Goal: Ask a question

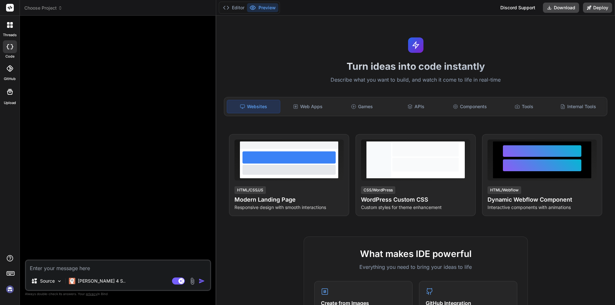
type textarea "x"
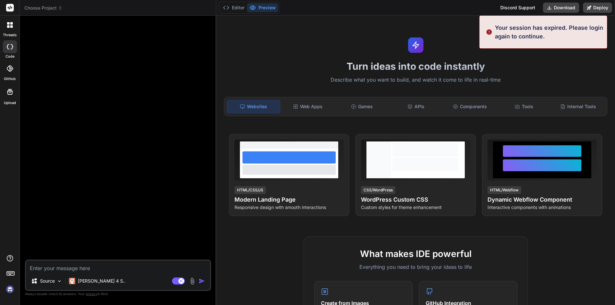
click at [517, 34] on p "Your session has expired. Please login again to continue." at bounding box center [549, 31] width 108 height 17
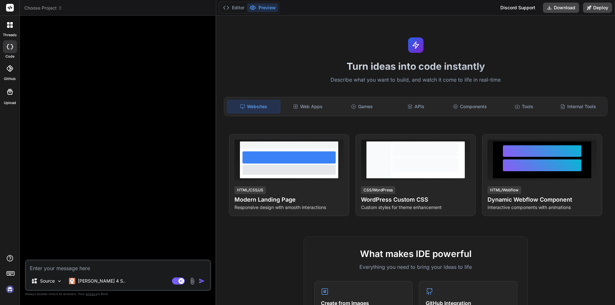
click at [134, 265] on textarea at bounding box center [118, 267] width 184 height 12
type textarea "H"
type textarea "x"
type textarea "HI"
type textarea "x"
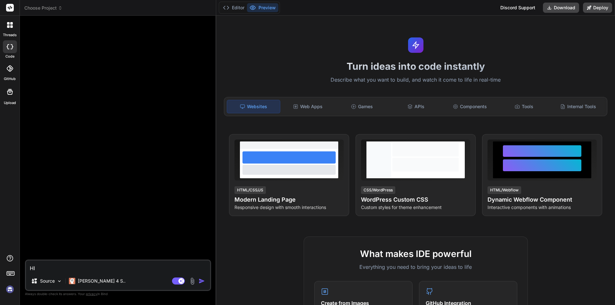
type textarea "HI"
click at [201, 280] on img "button" at bounding box center [201, 281] width 6 height 6
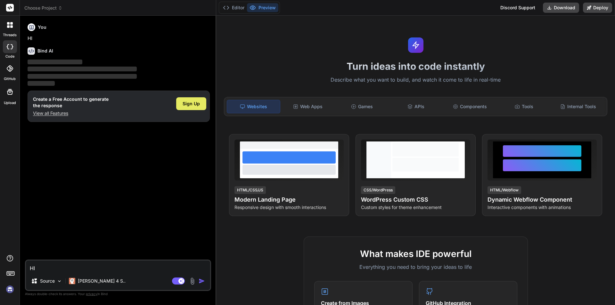
click at [192, 103] on span "Sign Up" at bounding box center [190, 104] width 17 height 6
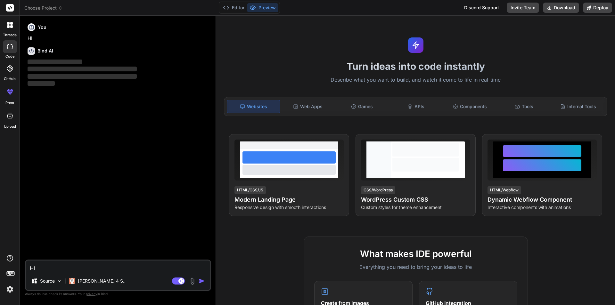
click at [98, 267] on textarea "HI" at bounding box center [118, 267] width 184 height 12
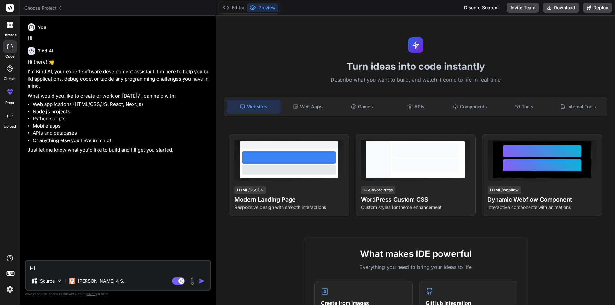
type textarea "x"
click at [87, 265] on textarea "HI" at bounding box center [118, 267] width 184 height 12
type textarea "b"
type textarea "x"
type textarea "be"
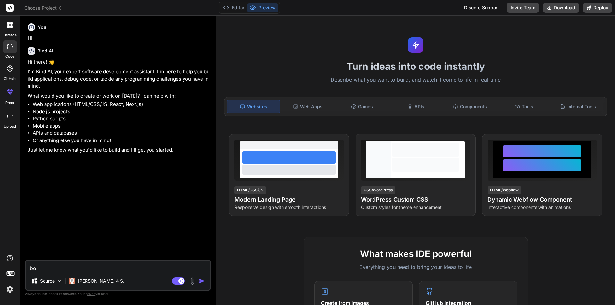
type textarea "x"
type textarea "bel"
type textarea "x"
type textarea "belo"
type textarea "x"
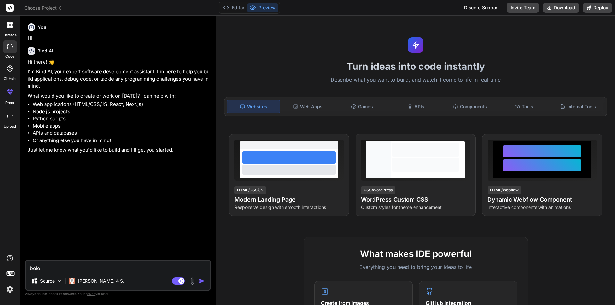
type textarea "below"
type textarea "x"
type textarea "below"
type textarea "x"
type textarea "below a"
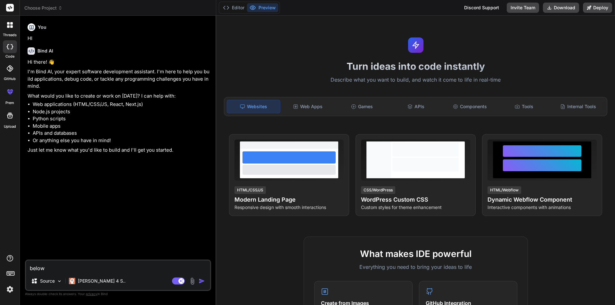
type textarea "x"
type textarea "below ar"
type textarea "x"
type textarea "below are"
type textarea "x"
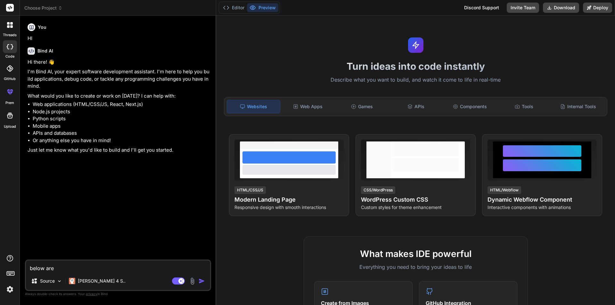
type textarea "below are"
type textarea "x"
type textarea "below are m"
type textarea "x"
type textarea "below are my"
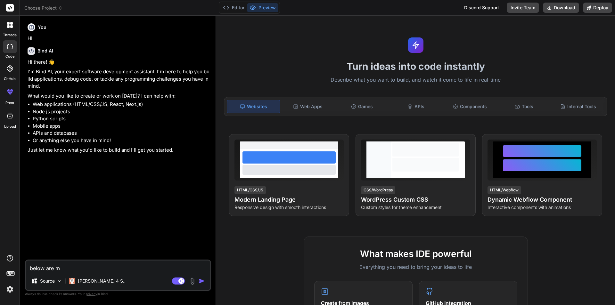
type textarea "x"
type textarea "below are my"
type textarea "x"
type textarea "below are my c"
type textarea "x"
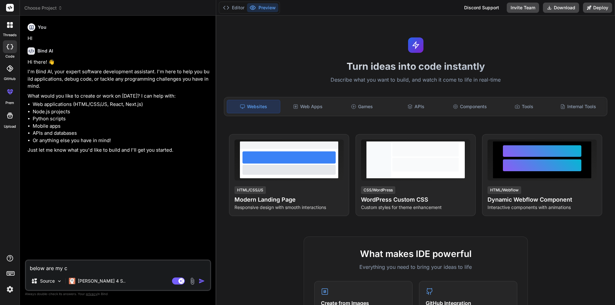
type textarea "below are my co"
type textarea "x"
type textarea "below are my cod"
type textarea "x"
type textarea "below are my code"
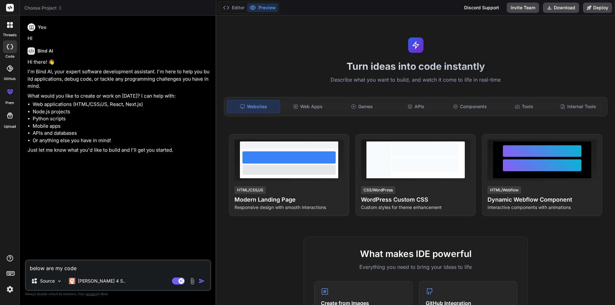
type textarea "x"
type textarea "below are my code"
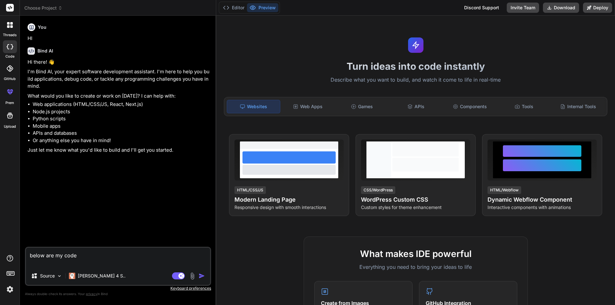
type textarea "x"
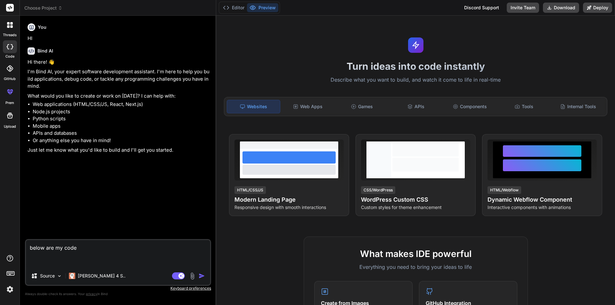
paste textarea "jackpotbtnSprite.addEventListener("pointerdown", async() => { dataLoad.reel1="J…"
type textarea "below are my code jackpotbtnSprite.addEventListener("pointerdown", async() => {…"
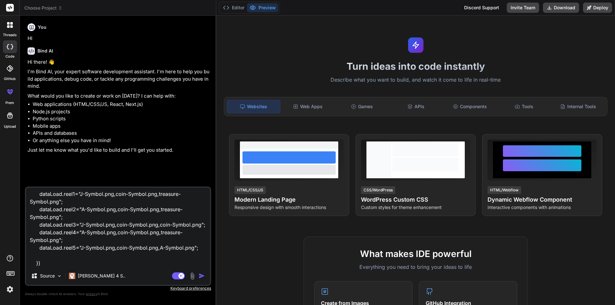
type textarea "x"
type textarea "below are my code jackpotbtnSprite.addEventListener("pointerdown", async() => {…"
type textarea "x"
type textarea "below are my code jackpotbtnSprite.addEventListener("pointerdown", async() => {…"
type textarea "x"
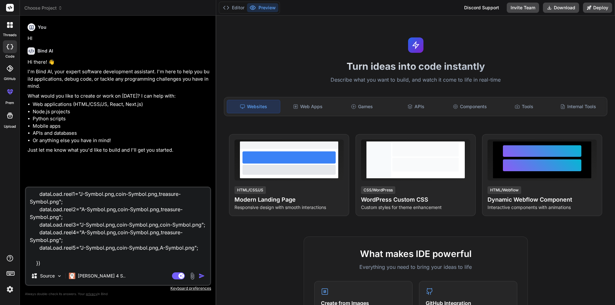
type textarea "below are my code jackpotbtnSprite.addEventListener("pointerdown", async() => {…"
type textarea "x"
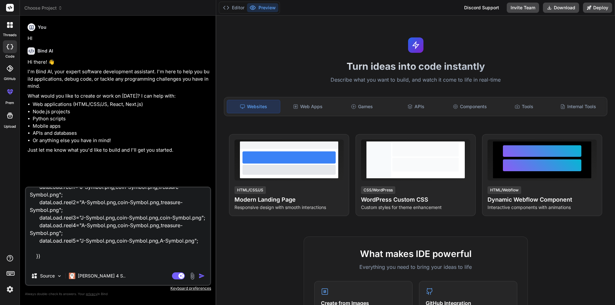
scroll to position [62, 0]
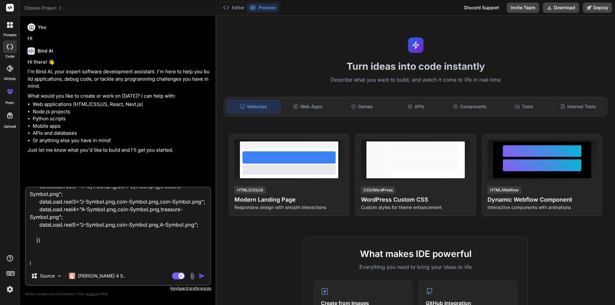
type textarea "below are my code jackpotbtnSprite.addEventListener("pointerdown", async() => {…"
type textarea "x"
type textarea "below are my code jackpotbtnSprite.addEventListener("pointerdown", async() => {…"
type textarea "x"
type textarea "below are my code jackpotbtnSprite.addEventListener("pointerdown", async() => {…"
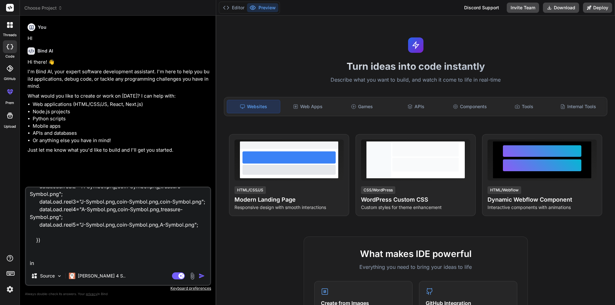
type textarea "x"
type textarea "below are my code jackpotbtnSprite.addEventListener("pointerdown", async() => {…"
type textarea "x"
type textarea "below are my code jackpotbtnSprite.addEventListener("pointerdown", async() => {…"
type textarea "x"
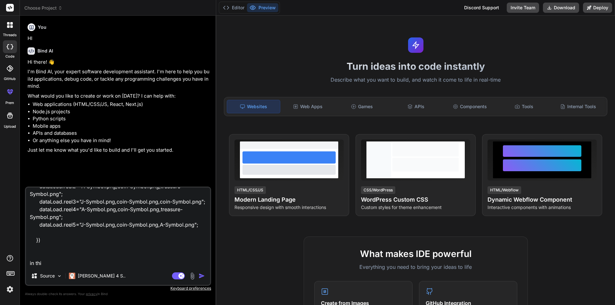
type textarea "below are my code jackpotbtnSprite.addEventListener("pointerdown", async() => {…"
type textarea "x"
type textarea "below are my code jackpotbtnSprite.addEventListener("pointerdown", async() => {…"
type textarea "x"
type textarea "below are my code jackpotbtnSprite.addEventListener("pointerdown", async() => {…"
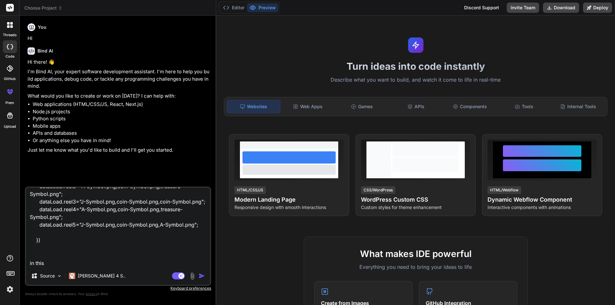
type textarea "x"
type textarea "below are my code jackpotbtnSprite.addEventListener("pointerdown", async() => {…"
type textarea "x"
type textarea "below are my code jackpotbtnSprite.addEventListener("pointerdown", async() => {…"
type textarea "x"
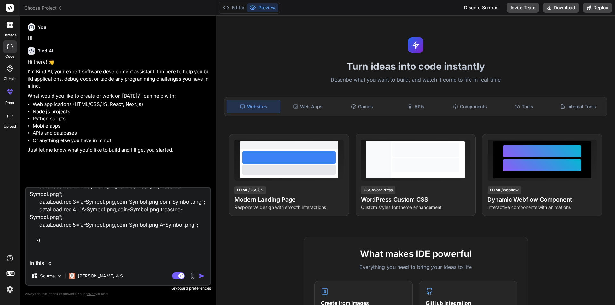
type textarea "below are my code jackpotbtnSprite.addEventListener("pointerdown", async() => {…"
type textarea "x"
type textarea "below are my code jackpotbtnSprite.addEventListener("pointerdown", async() => {…"
type textarea "x"
type textarea "below are my code jackpotbtnSprite.addEventListener("pointerdown", async() => {…"
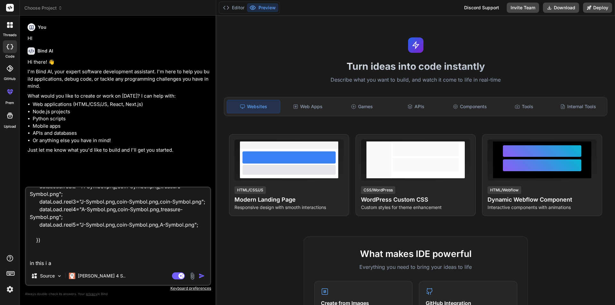
type textarea "x"
type textarea "below are my code jackpotbtnSprite.addEventListener("pointerdown", async() => {…"
type textarea "x"
type textarea "below are my code jackpotbtnSprite.addEventListener("pointerdown", async() => {…"
type textarea "x"
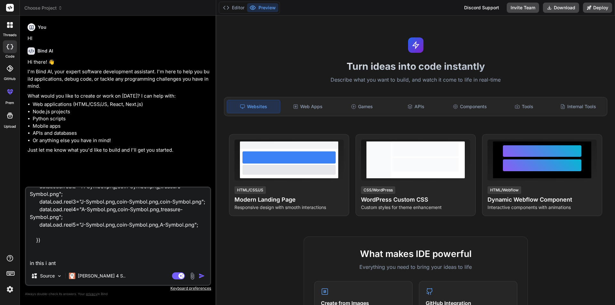
type textarea "below are my code jackpotbtnSprite.addEventListener("pointerdown", async() => {…"
type textarea "x"
type textarea "below are my code jackpotbtnSprite.addEventListener("pointerdown", async() => {…"
type textarea "x"
type textarea "below are my code jackpotbtnSprite.addEventListener("pointerdown", async() => {…"
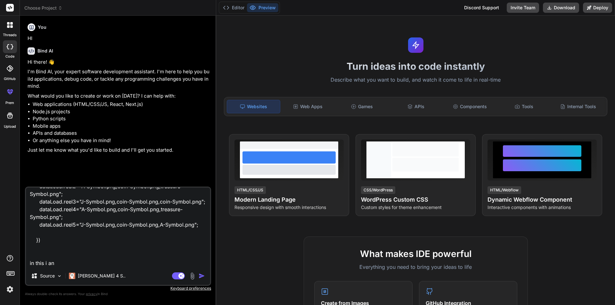
type textarea "x"
type textarea "below are my code jackpotbtnSprite.addEventListener("pointerdown", async() => {…"
type textarea "x"
type textarea "below are my code jackpotbtnSprite.addEventListener("pointerdown", async() => {…"
type textarea "x"
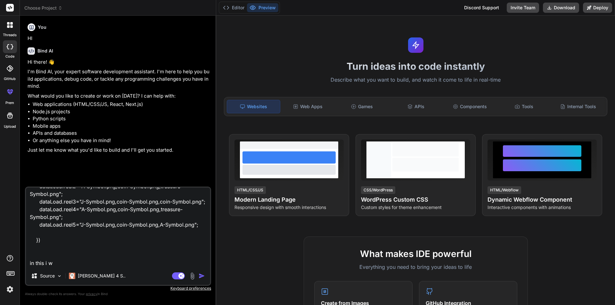
type textarea "below are my code jackpotbtnSprite.addEventListener("pointerdown", async() => {…"
type textarea "x"
type textarea "below are my code jackpotbtnSprite.addEventListener("pointerdown", async() => {…"
type textarea "x"
type textarea "below are my code jackpotbtnSprite.addEventListener("pointerdown", async() => {…"
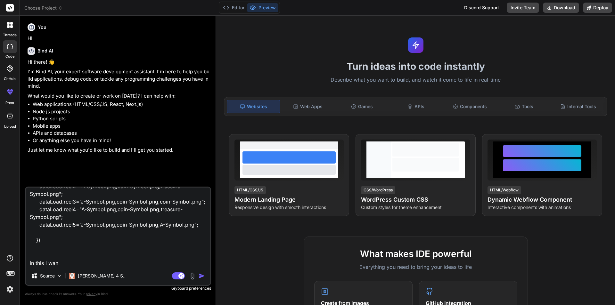
type textarea "x"
type textarea "below are my code jackpotbtnSprite.addEventListener("pointerdown", async() => {…"
type textarea "x"
type textarea "below are my code jackpotbtnSprite.addEventListener("pointerdown", async() => {…"
type textarea "x"
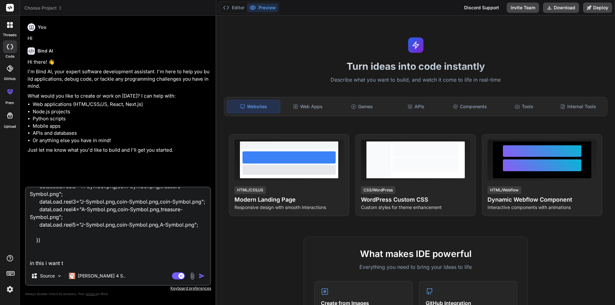
type textarea "below are my code jackpotbtnSprite.addEventListener("pointerdown", async() => {…"
type textarea "x"
type textarea "below are my code jackpotbtnSprite.addEventListener("pointerdown", async() => {…"
type textarea "x"
type textarea "below are my code jackpotbtnSprite.addEventListener("pointerdown", async() => {…"
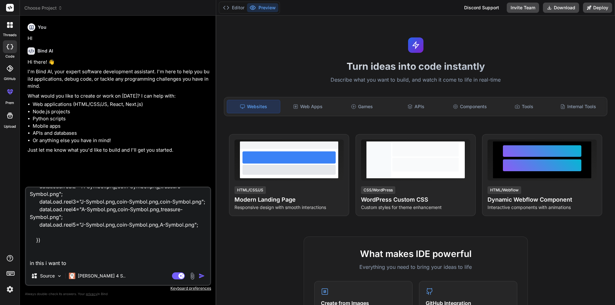
type textarea "x"
type textarea "below are my code jackpotbtnSprite.addEventListener("pointerdown", async() => {…"
type textarea "x"
type textarea "below are my code jackpotbtnSprite.addEventListener("pointerdown", async() => {…"
type textarea "x"
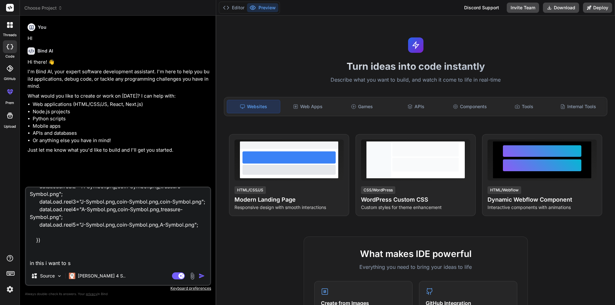
type textarea "below are my code jackpotbtnSprite.addEventListener("pointerdown", async() => {…"
type textarea "x"
type textarea "below are my code jackpotbtnSprite.addEventListener("pointerdown", async() => {…"
type textarea "x"
type textarea "below are my code jackpotbtnSprite.addEventListener("pointerdown", async() => {…"
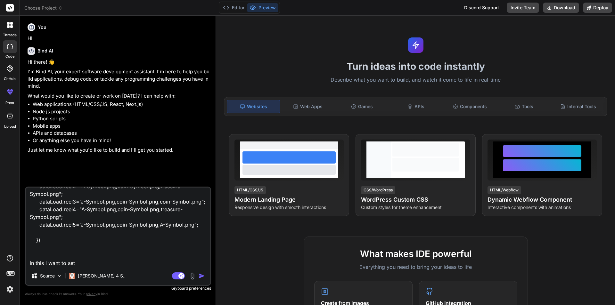
type textarea "x"
type textarea "below are my code jackpotbtnSprite.addEventListener("pointerdown", async() => {…"
type textarea "x"
type textarea "below are my code jackpotbtnSprite.addEventListener("pointerdown", async() => {…"
type textarea "x"
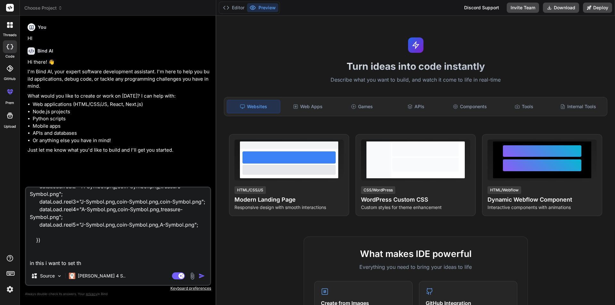
type textarea "below are my code jackpotbtnSprite.addEventListener("pointerdown", async() => {…"
type textarea "x"
type textarea "below are my code jackpotbtnSprite.addEventListener("pointerdown", async() => {…"
type textarea "x"
type textarea "below are my code jackpotbtnSprite.addEventListener("pointerdown", async() => {…"
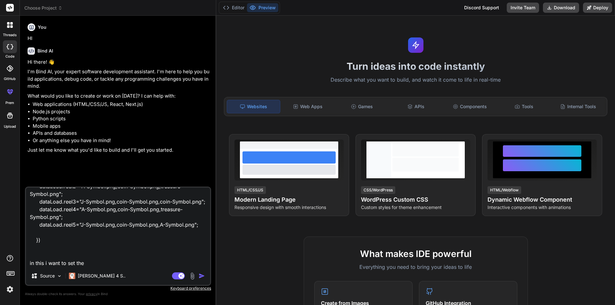
type textarea "x"
type textarea "below are my code jackpotbtnSprite.addEventListener("pointerdown", async() => {…"
type textarea "x"
type textarea "below are my code jackpotbtnSprite.addEventListener("pointerdown", async() => {…"
type textarea "x"
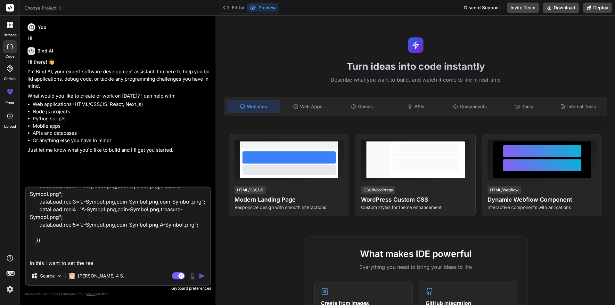
type textarea "below are my code jackpotbtnSprite.addEventListener("pointerdown", async() => {…"
type textarea "x"
type textarea "below are my code jackpotbtnSprite.addEventListener("pointerdown", async() => {…"
type textarea "x"
type textarea "below are my code jackpotbtnSprite.addEventListener("pointerdown", async() => {…"
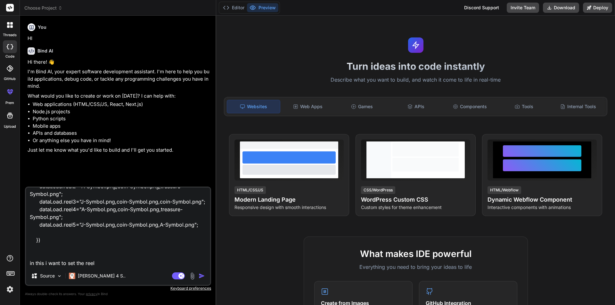
type textarea "x"
type textarea "below are my code jackpotbtnSprite.addEventListener("pointerdown", async() => {…"
type textarea "x"
type textarea "below are my code jackpotbtnSprite.addEventListener("pointerdown", async() => {…"
type textarea "x"
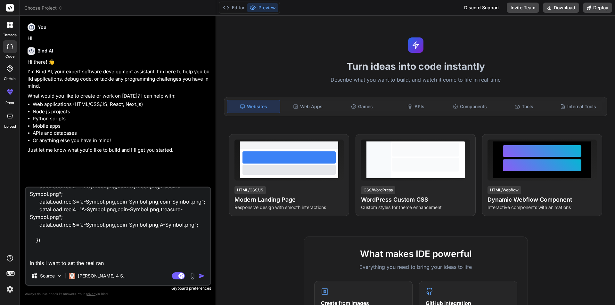
type textarea "below are my code jackpotbtnSprite.addEventListener("pointerdown", async() => {…"
type textarea "x"
type textarea "below are my code jackpotbtnSprite.addEventListener("pointerdown", async() => {…"
type textarea "x"
type textarea "below are my code jackpotbtnSprite.addEventListener("pointerdown", async() => {…"
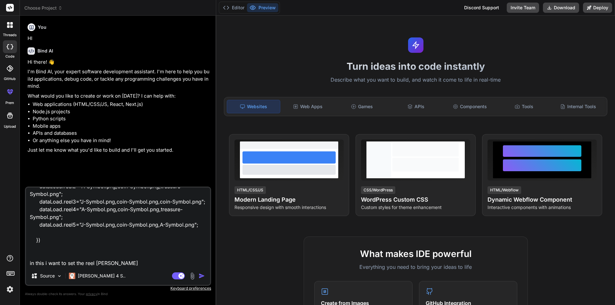
type textarea "x"
type textarea "below are my code jackpotbtnSprite.addEventListener("pointerdown", async() => {…"
type textarea "x"
type textarea "below are my code jackpotbtnSprite.addEventListener("pointerdown", async() => {…"
type textarea "x"
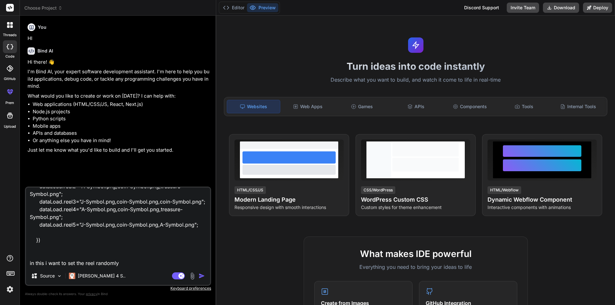
type textarea "below are my code jackpotbtnSprite.addEventListener("pointerdown", async() => {…"
type textarea "x"
type textarea "below are my code jackpotbtnSprite.addEventListener("pointerdown", async() => {…"
type textarea "x"
type textarea "below are my code jackpotbtnSprite.addEventListener("pointerdown", async() => {…"
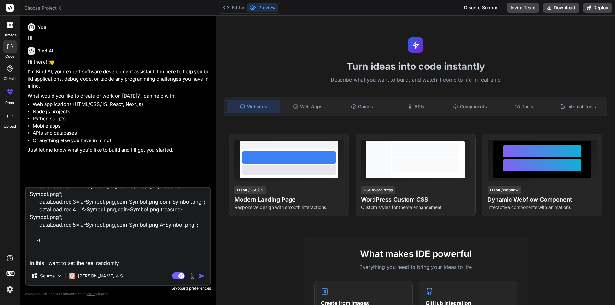
type textarea "x"
type textarea "below are my code jackpotbtnSprite.addEventListener("pointerdown", async() => {…"
type textarea "x"
type textarea "below are my code jackpotbtnSprite.addEventListener("pointerdown", async() => {…"
type textarea "x"
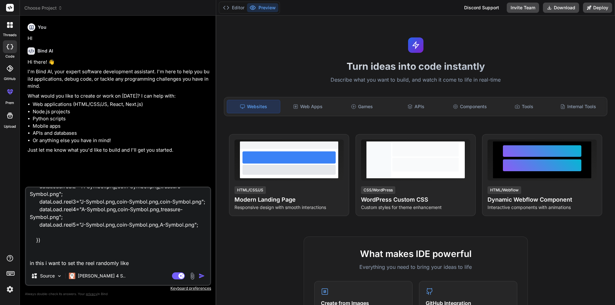
type textarea "below are my code jackpotbtnSprite.addEventListener("pointerdown", async() => {…"
type textarea "x"
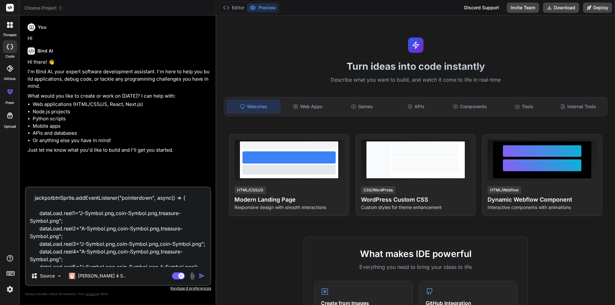
scroll to position [0, 0]
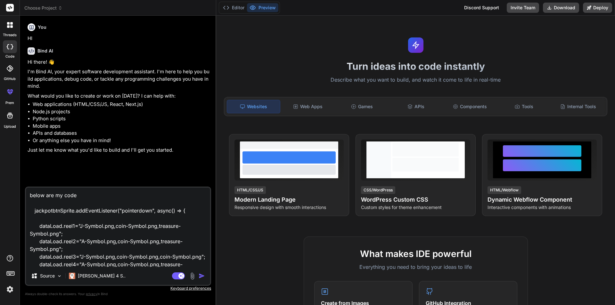
click at [183, 210] on textarea "below are my code jackpotbtnSprite.addEventListener("pointerdown", async() => {…" at bounding box center [118, 227] width 184 height 79
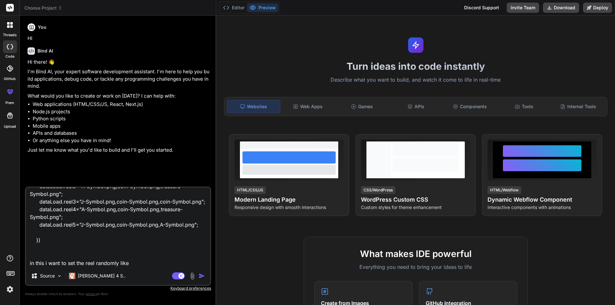
drag, startPoint x: 37, startPoint y: 224, endPoint x: 218, endPoint y: 223, distance: 180.6
click at [218, 223] on div "Choose Project Created with Pixso. Bind AI Web Search Created with Pixso. Code …" at bounding box center [317, 152] width 595 height 305
click at [138, 256] on textarea "below are my code jackpotbtnSprite.addEventListener("pointerdown", async() => {…" at bounding box center [118, 227] width 184 height 79
type textarea "below are my code jackpotbtnSprite.addEventListener("pointerdown", async() => {…"
type textarea "x"
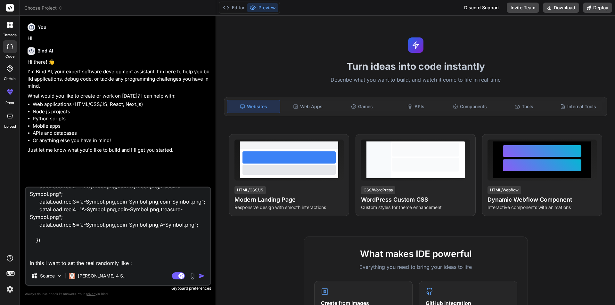
paste textarea "dataLoad.reel1="J-Symbol.png,coin-Symbol.png,treasure-Symbol.png"; dataLoad.ree…"
type textarea "below are my code jackpotbtnSprite.addEventListener("pointerdown", async() => {…"
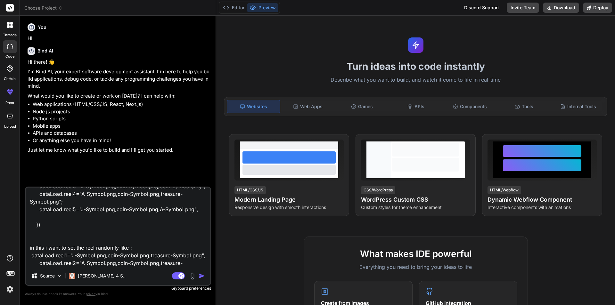
scroll to position [139, 0]
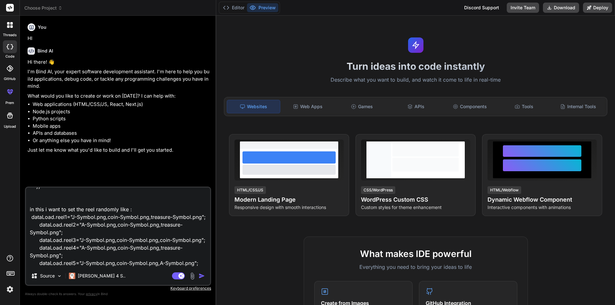
type textarea "x"
type textarea "below are my code jackpotbtnSprite.addEventListener("pointerdown", async() => {…"
type textarea "x"
type textarea "below are my code jackpotbtnSprite.addEventListener("pointerdown", async() => {…"
type textarea "x"
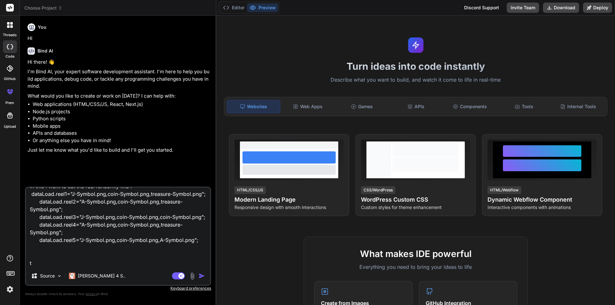
scroll to position [154, 0]
type textarea "below are my code jackpotbtnSprite.addEventListener("pointerdown", async() => {…"
type textarea "x"
type textarea "below are my code jackpotbtnSprite.addEventListener("pointerdown", async() => {…"
type textarea "x"
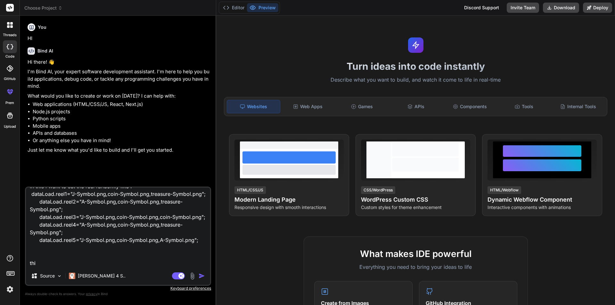
type textarea "below are my code jackpotbtnSprite.addEventListener("pointerdown", async() => {…"
type textarea "x"
type textarea "below are my code jackpotbtnSprite.addEventListener("pointerdown", async() => {…"
type textarea "x"
type textarea "below are my code jackpotbtnSprite.addEventListener("pointerdown", async() => {…"
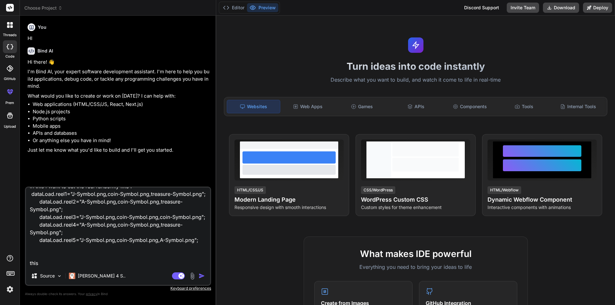
type textarea "x"
type textarea "below are my code jackpotbtnSprite.addEventListener("pointerdown", async() => {…"
type textarea "x"
type textarea "below are my code jackpotbtnSprite.addEventListener("pointerdown", async() => {…"
type textarea "x"
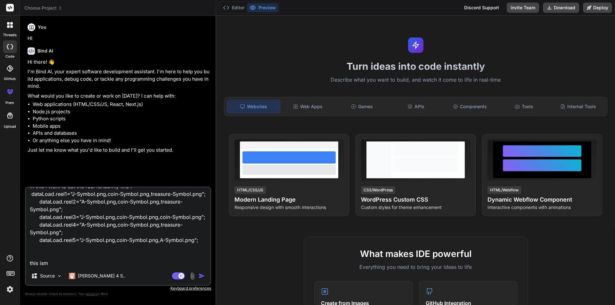
type textarea "below are my code jackpotbtnSprite.addEventListener("pointerdown", async() => {…"
type textarea "x"
type textarea "below are my code jackpotbtnSprite.addEventListener("pointerdown", async() => {…"
type textarea "x"
type textarea "below are my code jackpotbtnSprite.addEventListener("pointerdown", async() => {…"
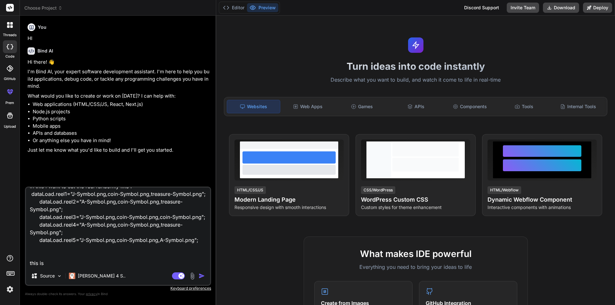
type textarea "x"
type textarea "below are my code jackpotbtnSprite.addEventListener("pointerdown", async() => {…"
type textarea "x"
type textarea "below are my code jackpotbtnSprite.addEventListener("pointerdown", async() => {…"
type textarea "x"
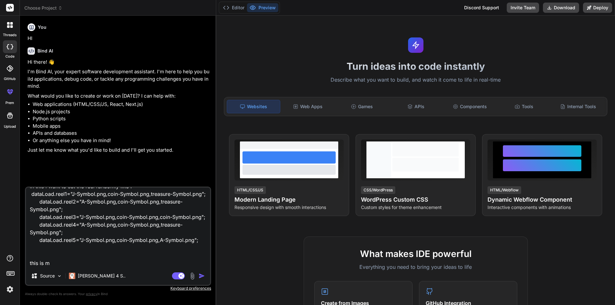
type textarea "below are my code jackpotbtnSprite.addEventListener("pointerdown", async() => {…"
type textarea "x"
type textarea "below are my code jackpotbtnSprite.addEventListener("pointerdown", async() => {…"
type textarea "x"
type textarea "below are my code jackpotbtnSprite.addEventListener("pointerdown", async() => {…"
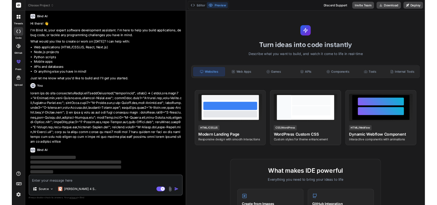
scroll to position [0, 0]
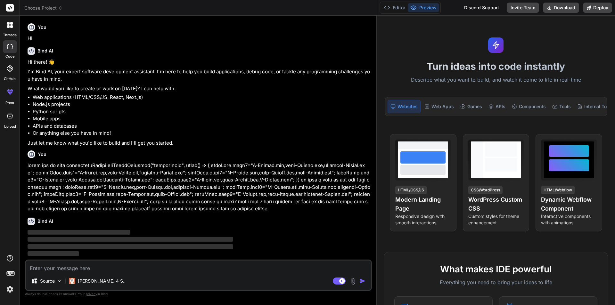
drag, startPoint x: 216, startPoint y: 45, endPoint x: 481, endPoint y: 63, distance: 265.1
click at [482, 69] on div "Choose Project Created with Pixso. Bind AI Web Search Created with Pixso. Code …" at bounding box center [317, 152] width 595 height 305
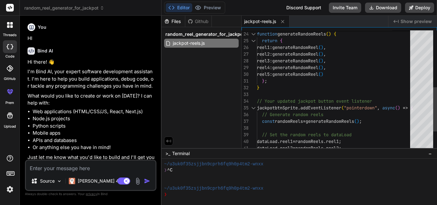
drag, startPoint x: 270, startPoint y: 61, endPoint x: 148, endPoint y: 65, distance: 122.0
click at [148, 65] on div "Bind AI Web Search Created with Pixso. Code Generator You HI Bind AI Hi there! …" at bounding box center [91, 111] width 142 height 190
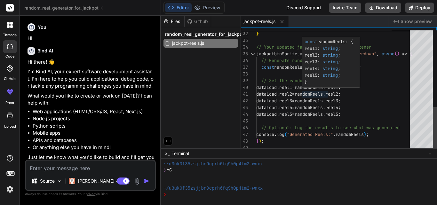
click at [325, 87] on div "const randomReels : { reel1 : string ; reel2 : string ; reel3 : string ; reel4 …" at bounding box center [331, 62] width 59 height 51
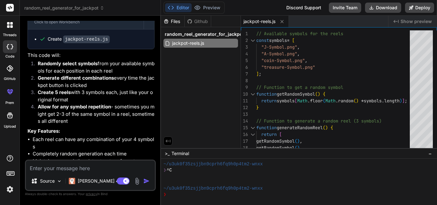
scroll to position [404, 0]
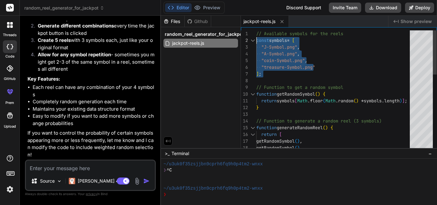
drag, startPoint x: 267, startPoint y: 76, endPoint x: 256, endPoint y: 39, distance: 38.4
click at [256, 39] on div "getRandomSymbol ( ) , getRandomSymbol ( ) , function generateRandomReel ( ) { r…" at bounding box center [335, 194] width 158 height 329
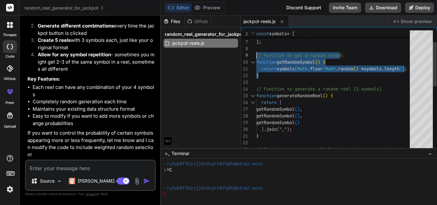
drag, startPoint x: 261, startPoint y: 75, endPoint x: 255, endPoint y: 53, distance: 22.8
click at [256, 53] on div "getRandomSymbol ( ) , getRandomSymbol ( ) , function generateRandomReel ( ) { r…" at bounding box center [335, 162] width 158 height 329
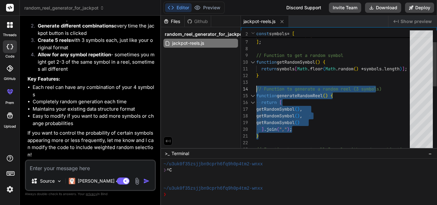
drag, startPoint x: 263, startPoint y: 135, endPoint x: 257, endPoint y: 84, distance: 51.5
click at [257, 84] on div "getRandomSymbol ( ) , getRandomSymbol ( ) , function generateRandomReel ( ) { r…" at bounding box center [335, 162] width 158 height 329
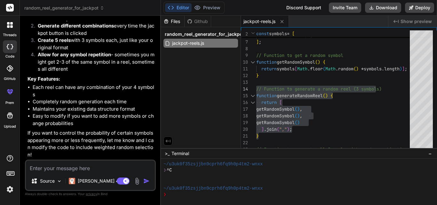
click at [117, 77] on p "Key Features:" at bounding box center [91, 79] width 127 height 7
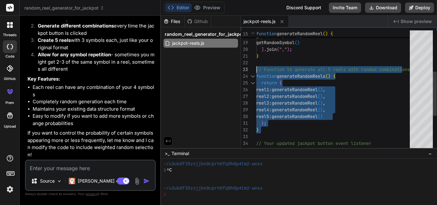
drag, startPoint x: 267, startPoint y: 132, endPoint x: 256, endPoint y: 69, distance: 63.3
click at [256, 69] on div "getRandomSymbol ( ) , getRandomSymbol ( ) , getRandomSymbol ( ) ] . join ( "," …" at bounding box center [335, 82] width 158 height 329
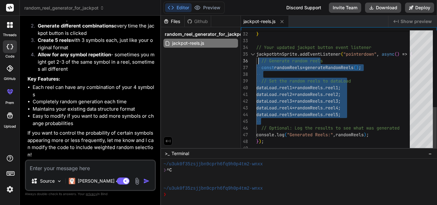
drag, startPoint x: 360, startPoint y: 117, endPoint x: 258, endPoint y: 58, distance: 117.9
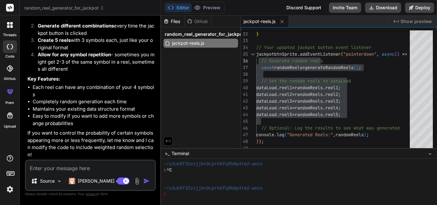
click at [74, 166] on textarea at bounding box center [90, 167] width 129 height 12
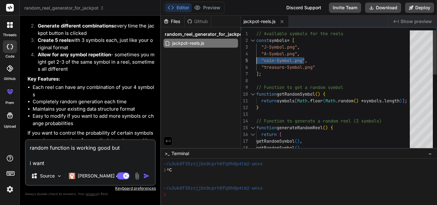
drag, startPoint x: 311, startPoint y: 60, endPoint x: 254, endPoint y: 60, distance: 56.7
click at [256, 60] on div "getRandomSymbol ( ) , getRandomSymbol ( ) , function generateRandomReel ( ) { r…" at bounding box center [335, 194] width 158 height 329
click at [69, 161] on textarea "random function is working good but i want" at bounding box center [90, 153] width 129 height 27
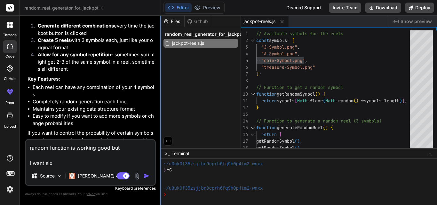
paste textarea ""coin-Symbol.png","
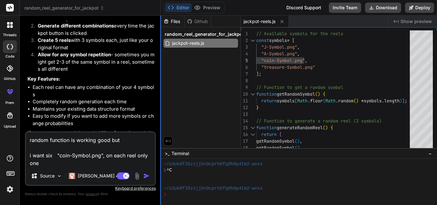
paste textarea ""coin-Symbol.png","
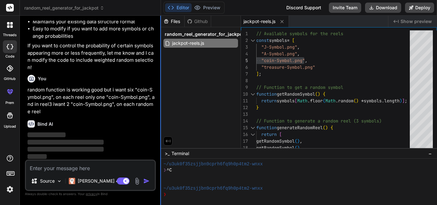
scroll to position [492, 0]
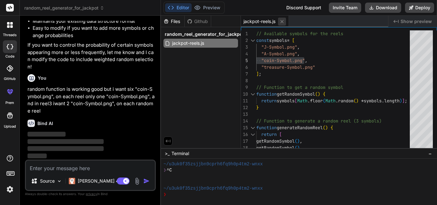
click at [283, 20] on icon at bounding box center [281, 21] width 5 height 5
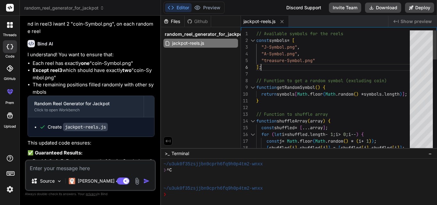
scroll to position [0, 0]
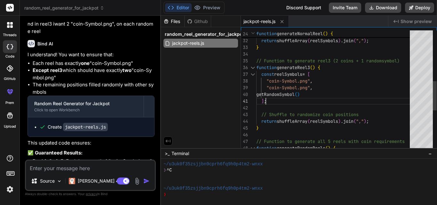
click at [295, 101] on div "// Shuffle to randomize coin position return shuffleArray ( reelSymbols ) . joi…" at bounding box center [335, 70] width 158 height 497
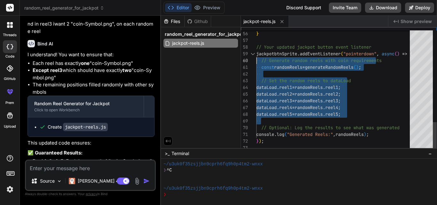
drag, startPoint x: 360, startPoint y: 115, endPoint x: 257, endPoint y: 58, distance: 116.9
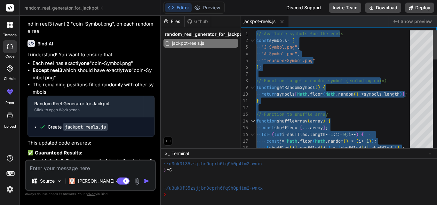
drag, startPoint x: 263, startPoint y: 100, endPoint x: 227, endPoint y: -20, distance: 124.7
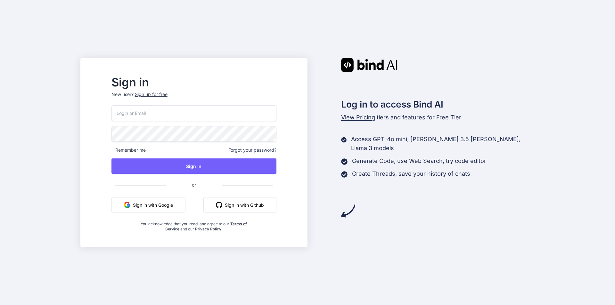
click at [181, 202] on button "Sign in with Google" at bounding box center [148, 204] width 74 height 15
